Goal: Information Seeking & Learning: Learn about a topic

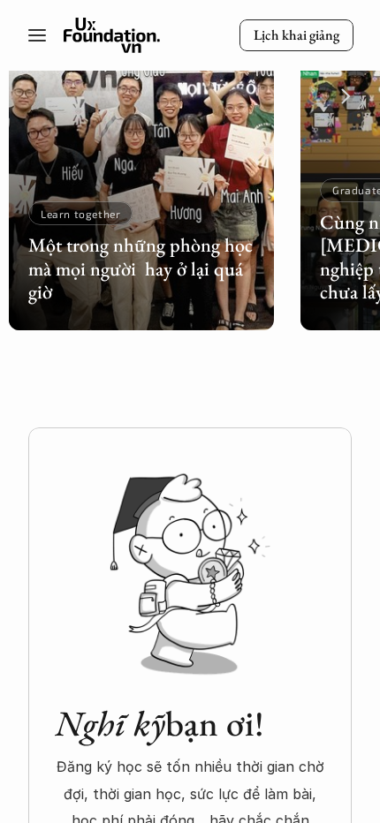
scroll to position [7859, 0]
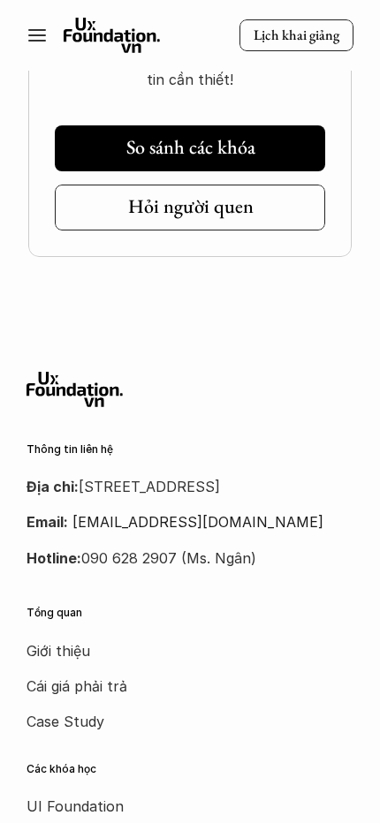
click at [40, 30] on line at bounding box center [37, 30] width 16 height 0
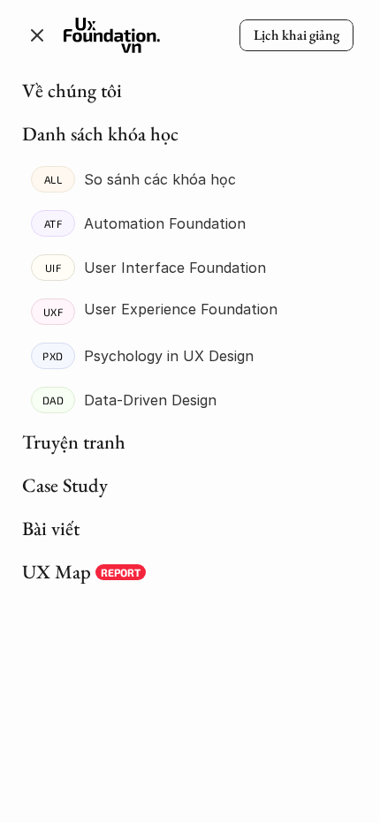
click at [53, 531] on link "Bài viết" at bounding box center [50, 529] width 57 height 26
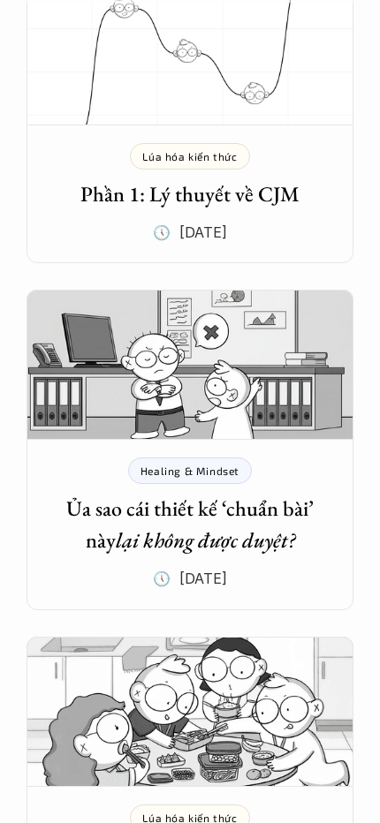
scroll to position [795, 0]
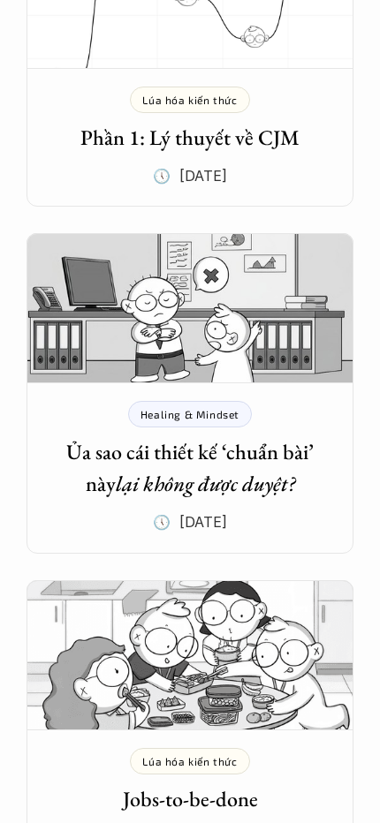
click at [164, 453] on h5 "Ủa sao cái thiết kế ‘chuẩn bài’ này lại không được duyệt?" at bounding box center [190, 468] width 274 height 64
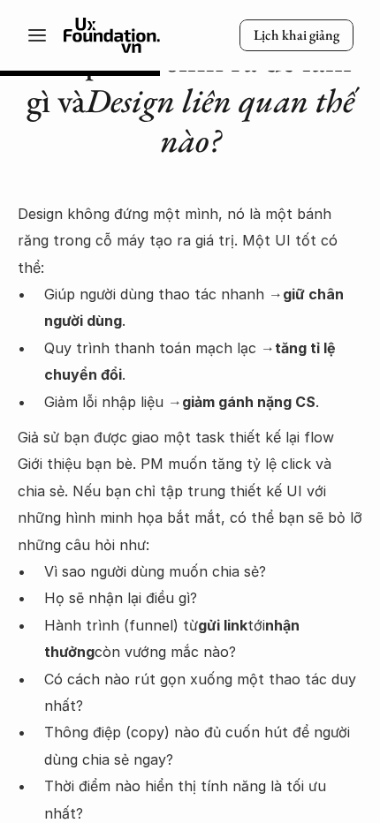
scroll to position [1413, 0]
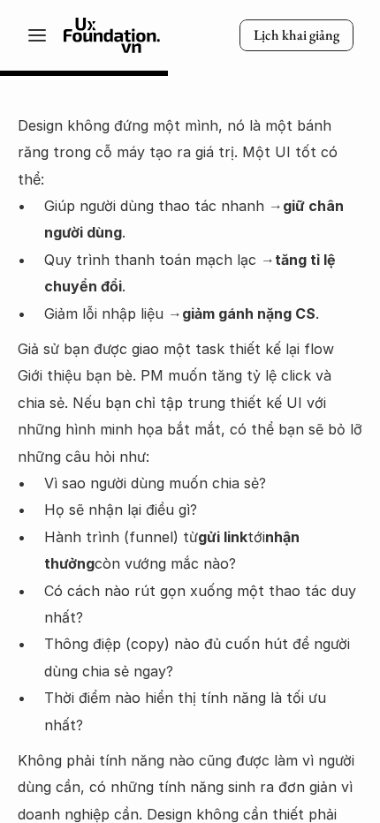
click at [0, 0] on vis-bug at bounding box center [0, 0] width 0 height 0
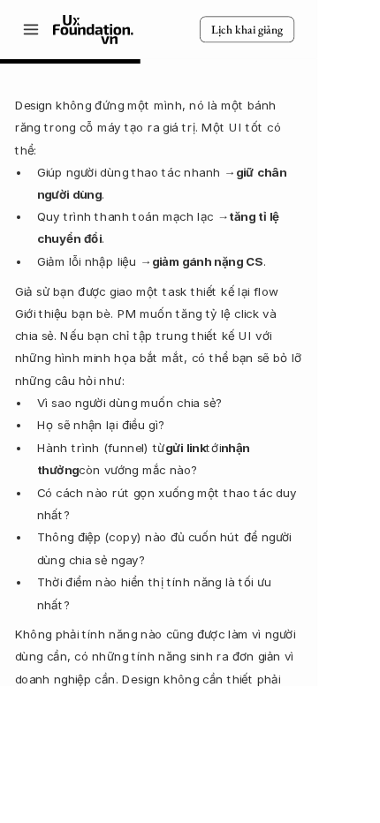
click at [187, 386] on p "Giả sử bạn được giao một task thiết kế lại flow Giới thiệu bạn bè. PM muốn tăng…" at bounding box center [190, 403] width 344 height 134
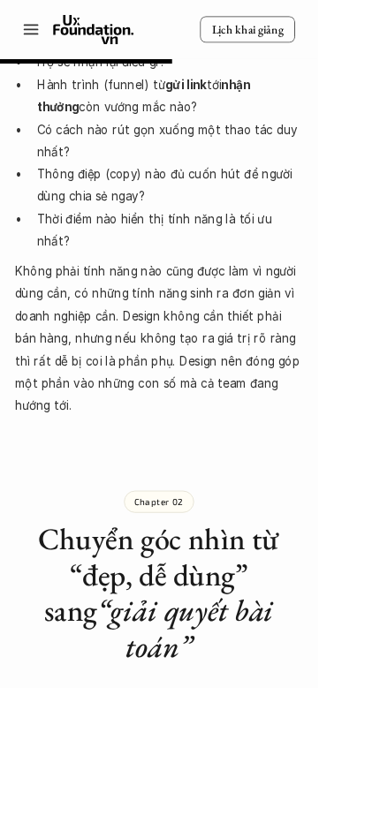
scroll to position [1942, 0]
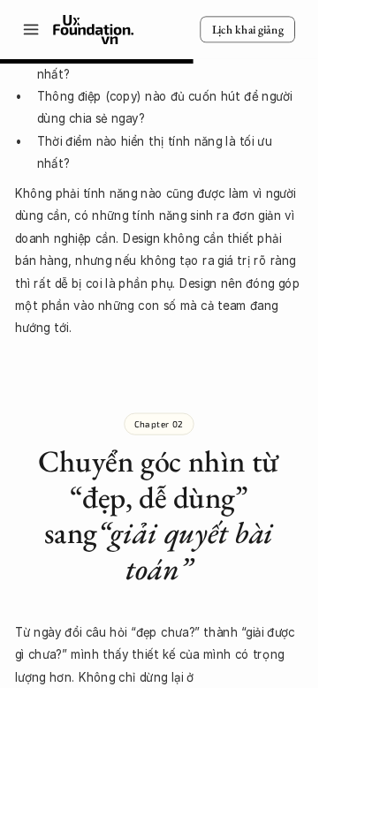
click at [260, 743] on p "Từ ngày đổi câu hỏi “đẹp chưa?” thành “giải được gì chưa?” mình thấy thiết kế c…" at bounding box center [190, 823] width 344 height 161
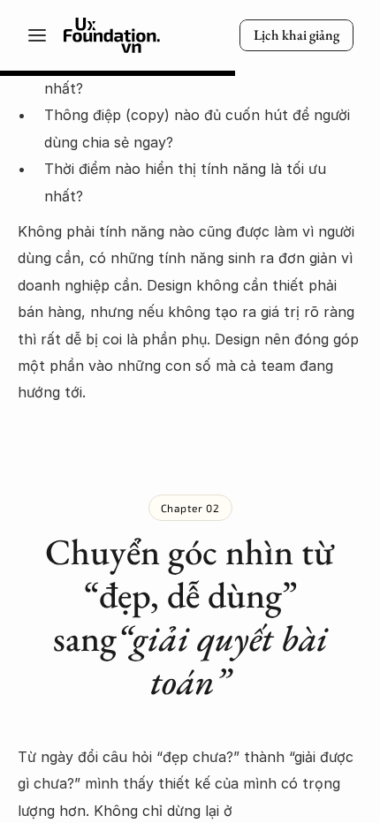
scroll to position [2207, 0]
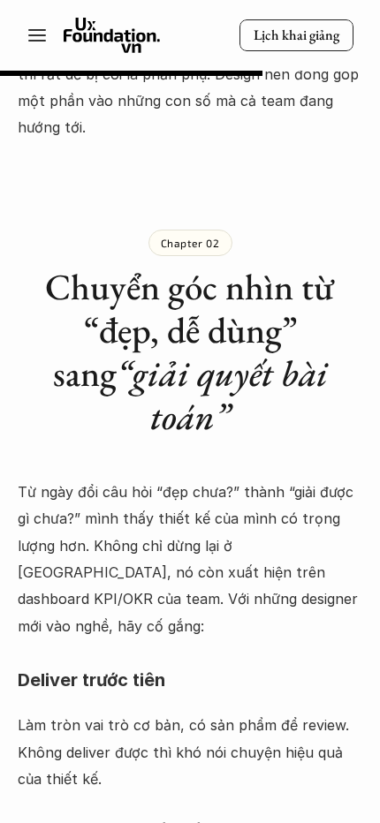
click at [217, 712] on p "Làm tròn vai trò cơ bản, có sản phẩm để review. Không deliver được thì khó nói …" at bounding box center [190, 752] width 344 height 80
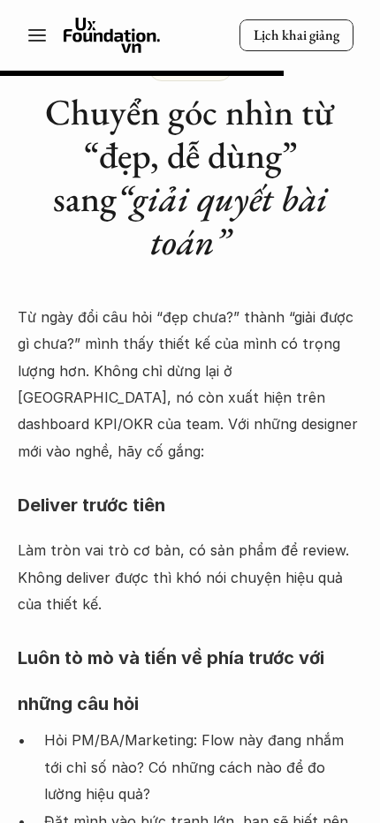
scroll to position [2383, 0]
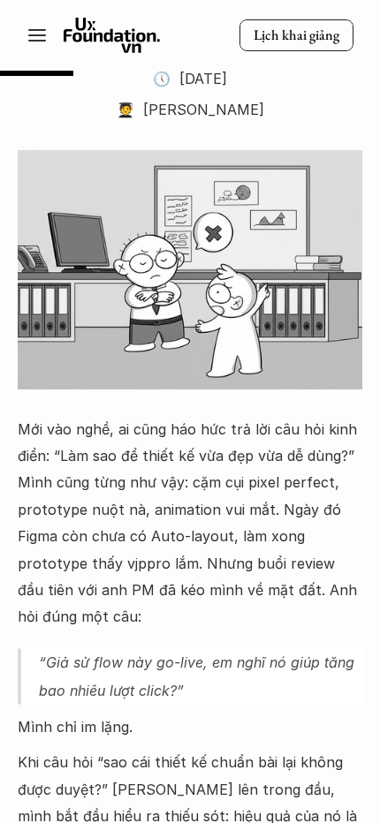
scroll to position [0, 0]
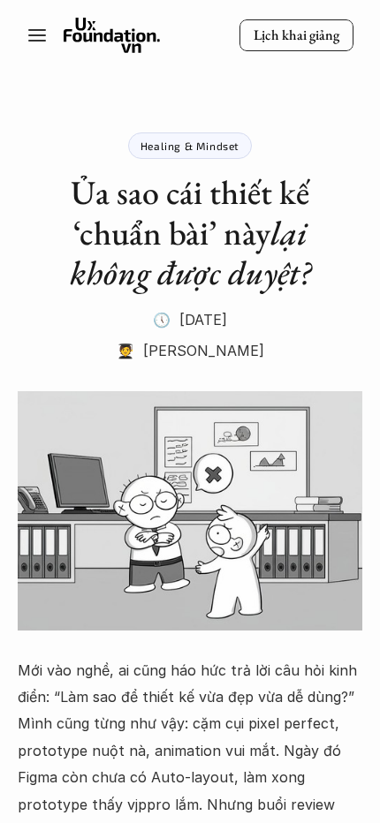
click at [102, 38] on use at bounding box center [112, 35] width 97 height 35
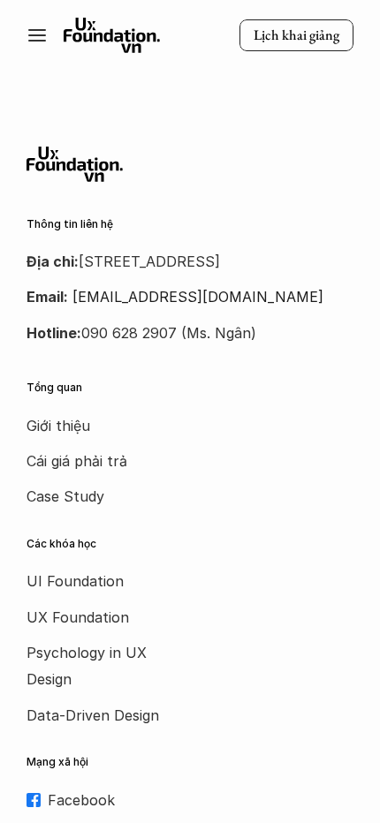
scroll to position [7825, 0]
